Goal: Task Accomplishment & Management: Manage account settings

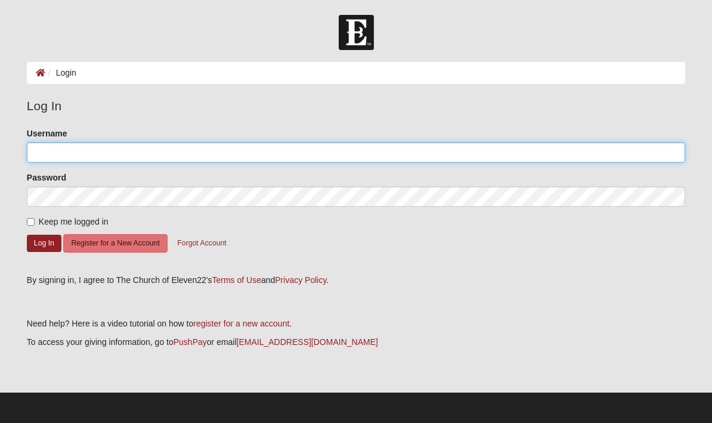
click at [120, 152] on input "Username" at bounding box center [356, 152] width 658 height 20
type input "bobmonk31"
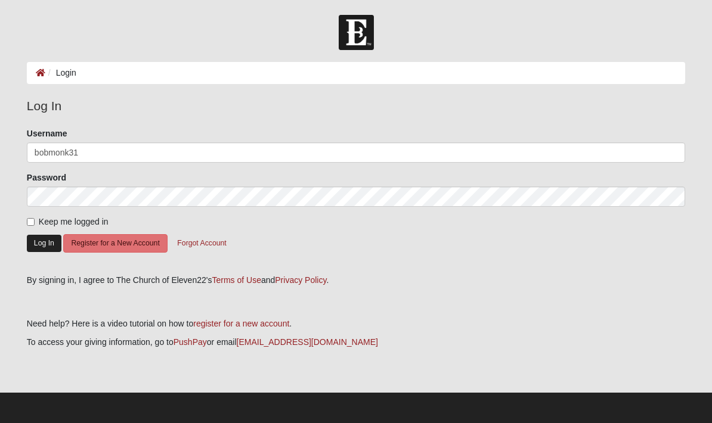
click at [49, 244] on button "Log In" at bounding box center [44, 243] width 35 height 17
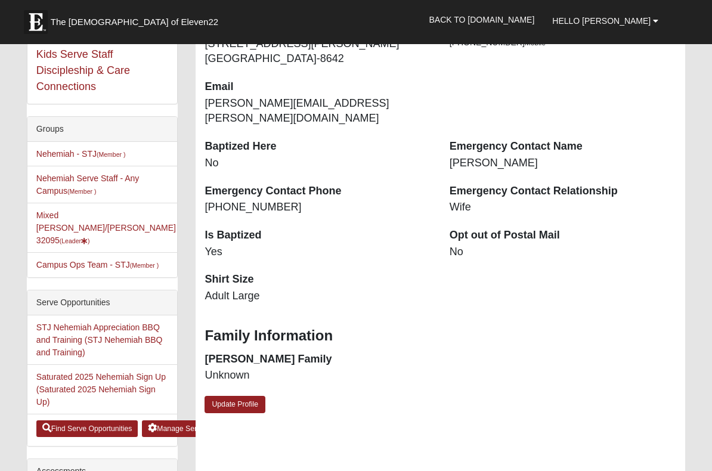
scroll to position [256, 0]
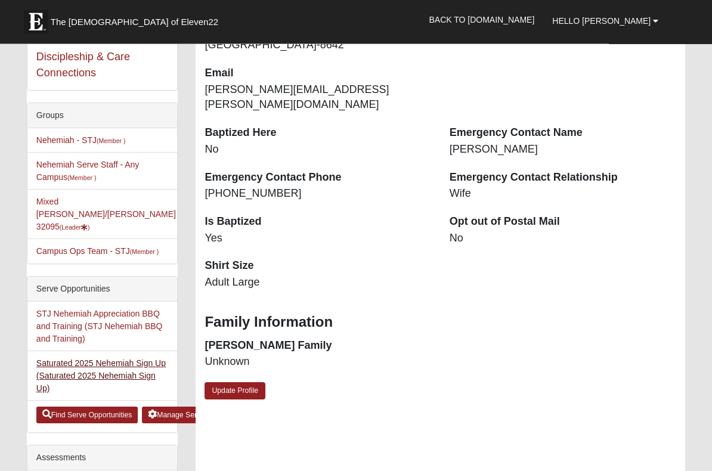
click at [118, 359] on link "Saturated 2025 Nehemiah Sign Up (Saturated 2025 Nehemiah Sign Up)" at bounding box center [100, 376] width 129 height 35
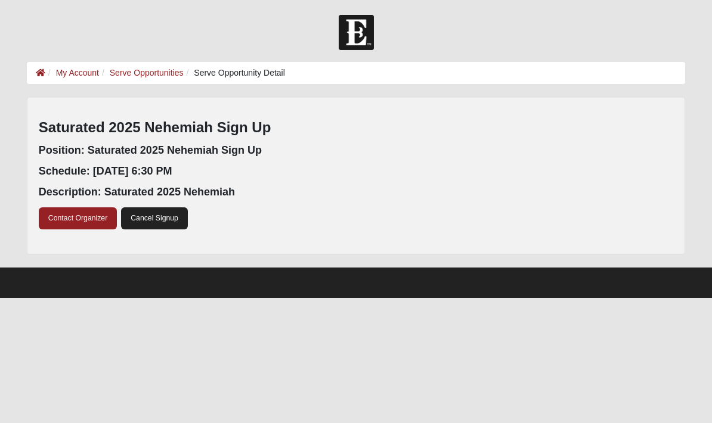
click at [159, 224] on link "Cancel Signup" at bounding box center [154, 218] width 67 height 22
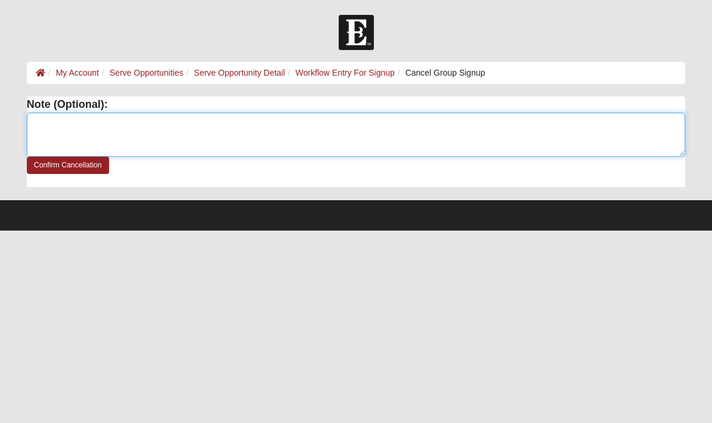
click at [165, 122] on textarea at bounding box center [356, 135] width 658 height 44
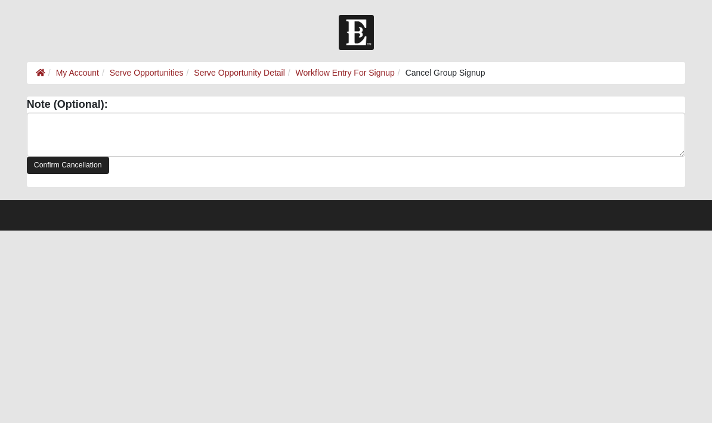
click at [55, 168] on link "Confirm Cancellation" at bounding box center [68, 165] width 82 height 17
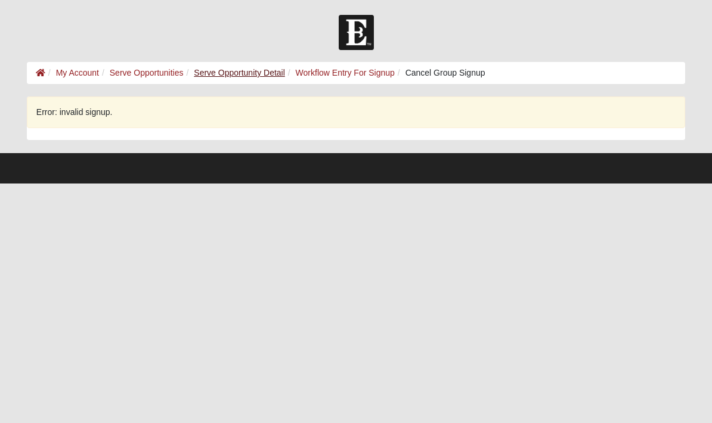
click at [218, 72] on link "Serve Opportunity Detail" at bounding box center [239, 73] width 91 height 10
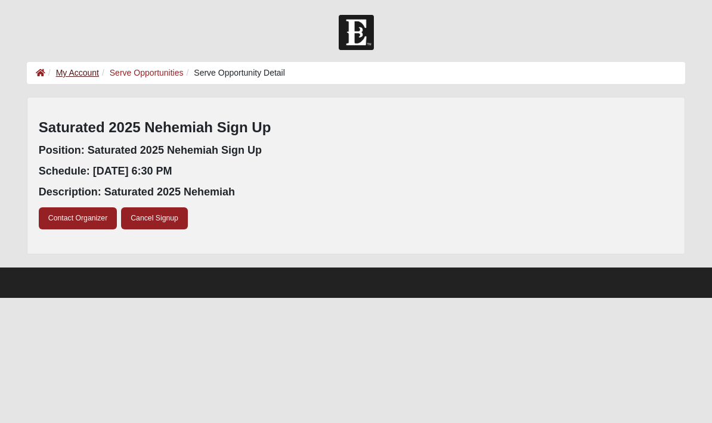
click at [95, 76] on link "My Account" at bounding box center [77, 73] width 43 height 10
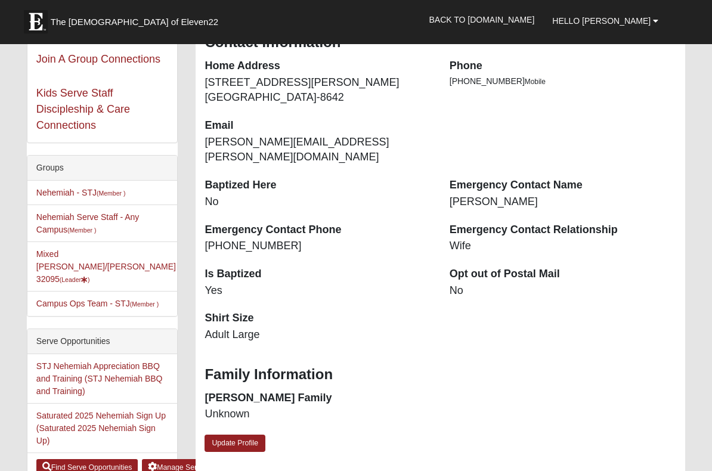
scroll to position [204, 0]
click at [68, 190] on link "Nehemiah - STJ (Member )" at bounding box center [80, 193] width 89 height 10
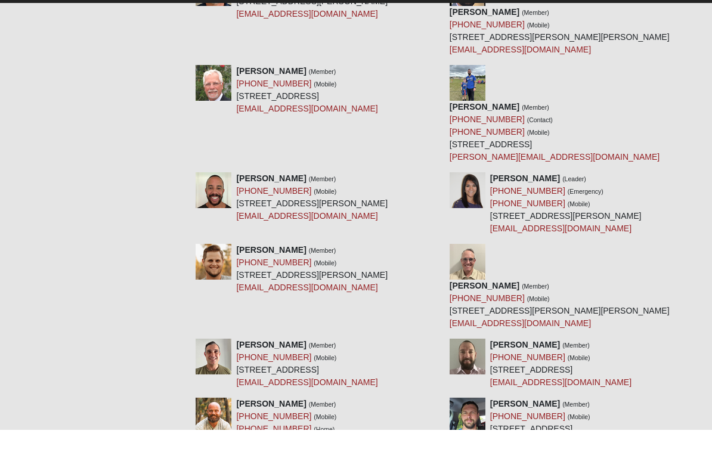
scroll to position [919, 0]
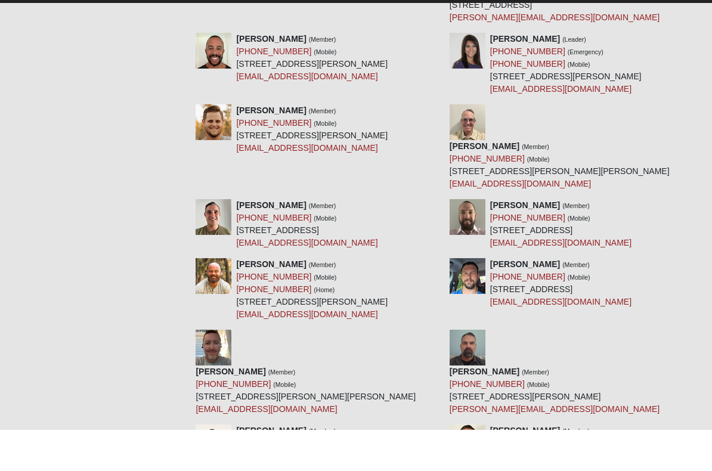
click at [563, 406] on div "[PERSON_NAME] (Member) [PHONE_NUMBER] (Mobile) [STREET_ADDRESS][PERSON_NAME] [P…" at bounding box center [554, 431] width 210 height 50
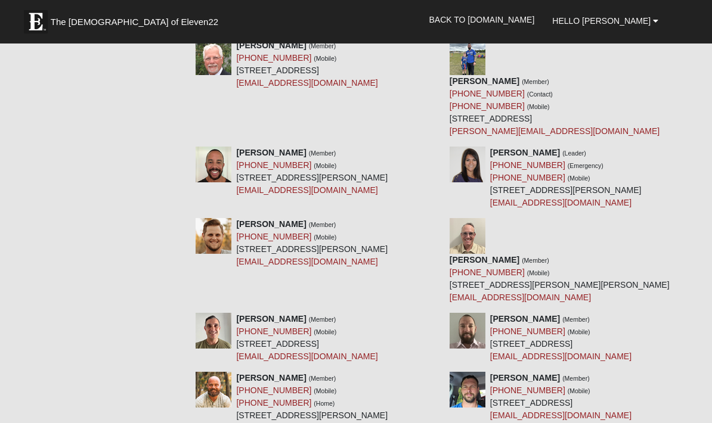
scroll to position [813, 0]
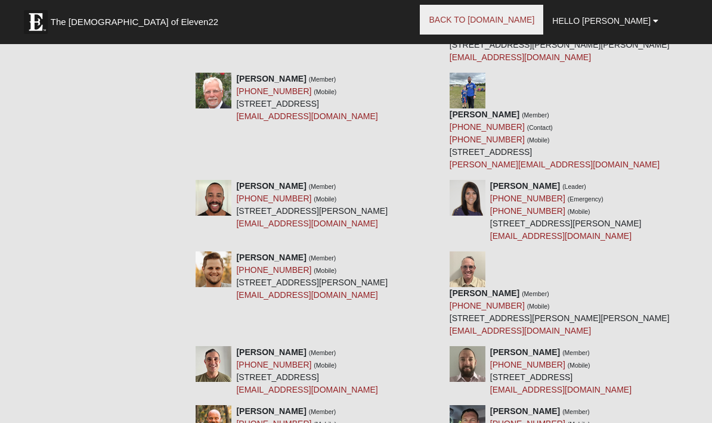
click at [521, 30] on link "Back to [DOMAIN_NAME]" at bounding box center [481, 20] width 123 height 30
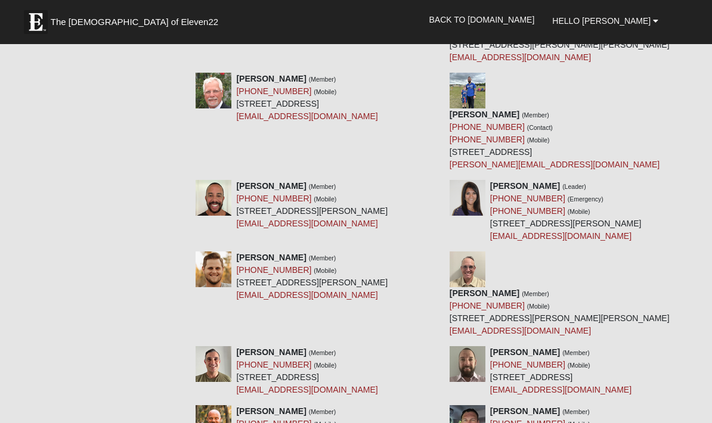
click at [35, 21] on img at bounding box center [36, 22] width 24 height 24
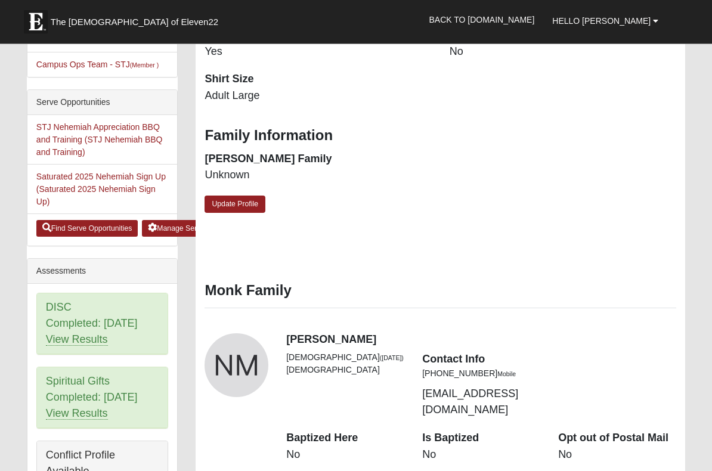
scroll to position [443, 0]
click at [169, 220] on link "Manage Serve Opportunities" at bounding box center [199, 228] width 114 height 17
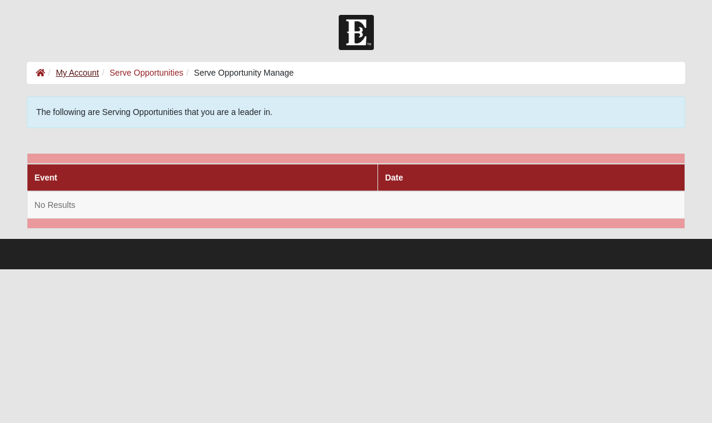
click at [78, 72] on link "My Account" at bounding box center [77, 73] width 43 height 10
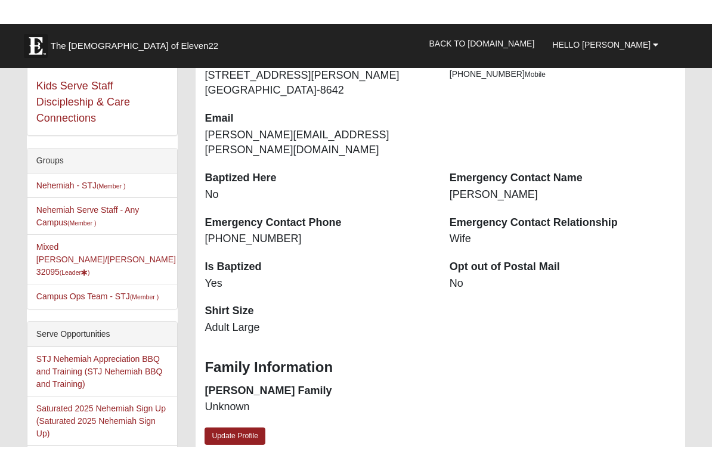
scroll to position [190, 0]
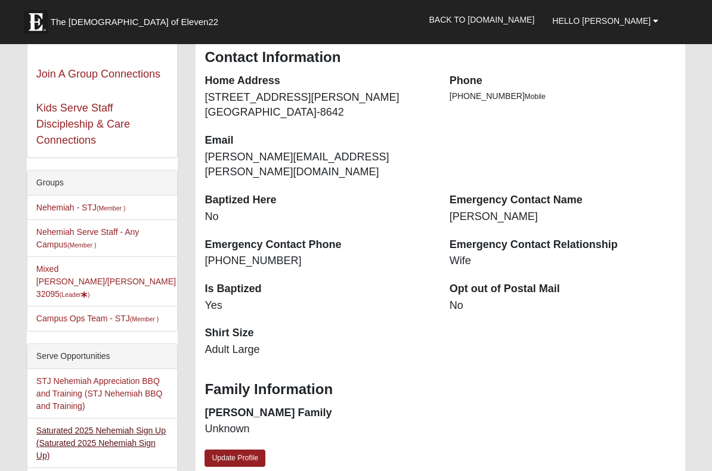
click at [102, 423] on link "Saturated 2025 Nehemiah Sign Up (Saturated 2025 Nehemiah Sign Up)" at bounding box center [100, 443] width 129 height 35
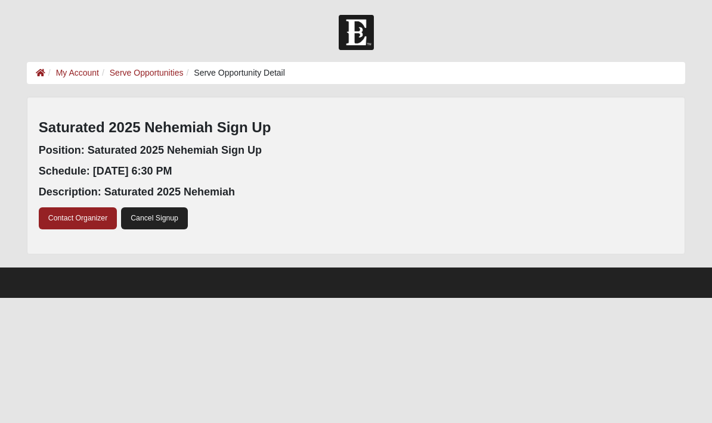
click at [166, 217] on link "Cancel Signup" at bounding box center [154, 218] width 67 height 22
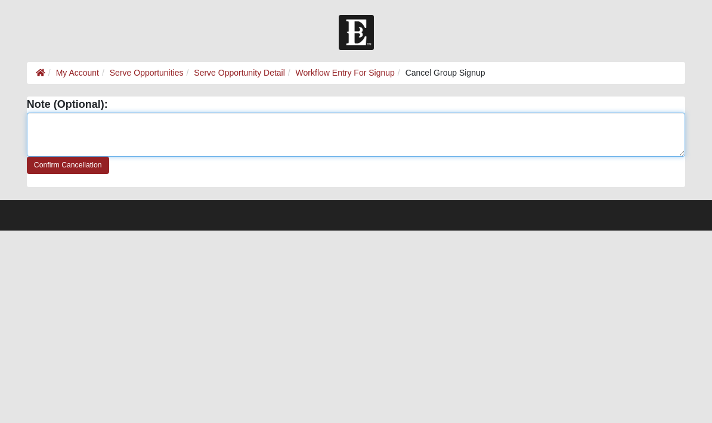
click at [52, 122] on textarea at bounding box center [356, 135] width 658 height 44
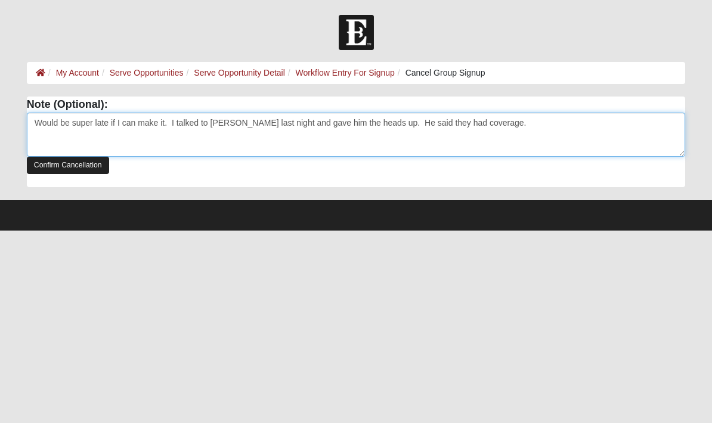
type textarea "Would be super late if I can make it. I talked to Randy last night and gave him…"
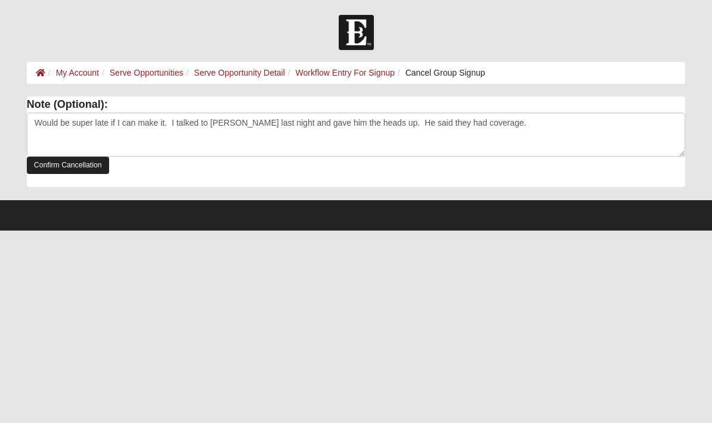
click at [55, 169] on link "Confirm Cancellation" at bounding box center [68, 165] width 82 height 17
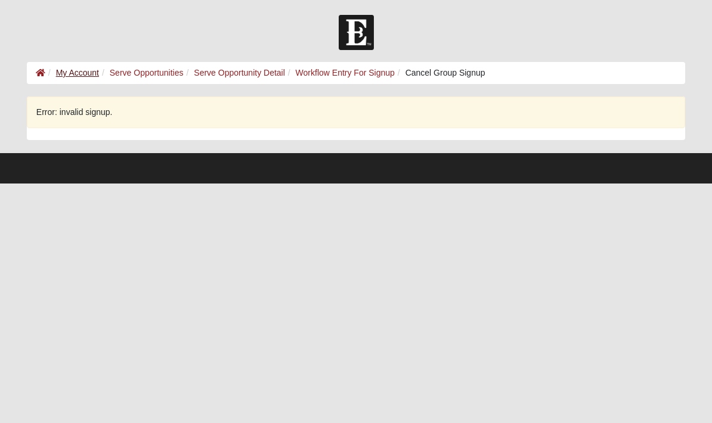
click at [78, 71] on link "My Account" at bounding box center [77, 73] width 43 height 10
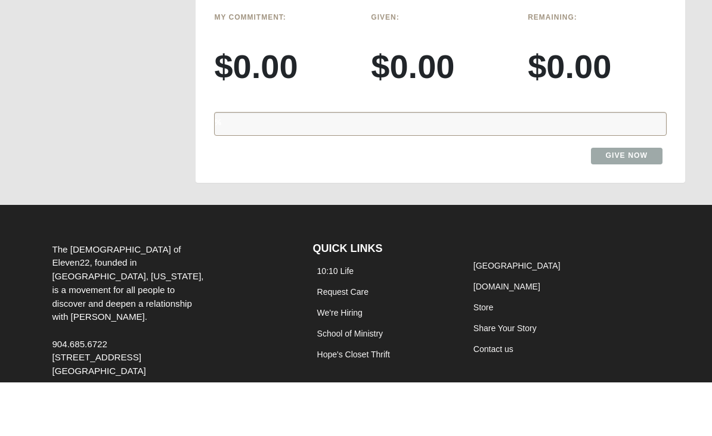
click at [240, 303] on div "The [DEMOGRAPHIC_DATA] of Eleven22, founded in [GEOGRAPHIC_DATA], [US_STATE], i…" at bounding box center [173, 375] width 260 height 174
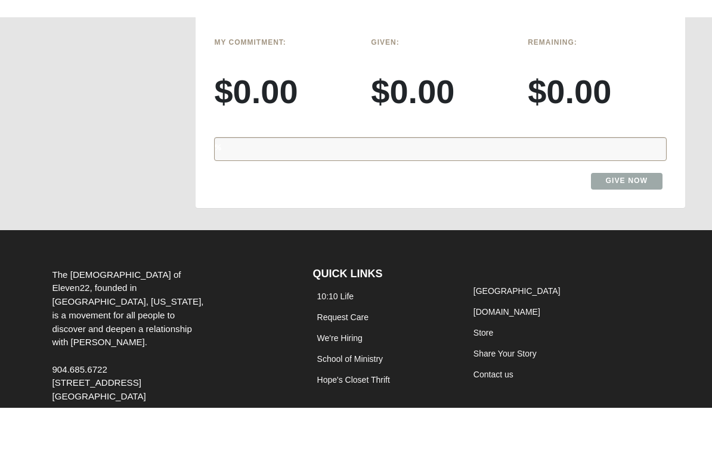
scroll to position [1733, 0]
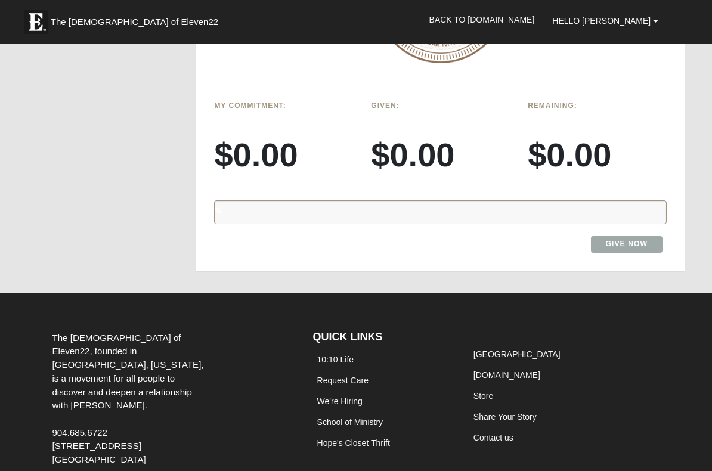
click at [342, 396] on link "We're Hiring" at bounding box center [339, 401] width 45 height 10
